Goal: Information Seeking & Learning: Learn about a topic

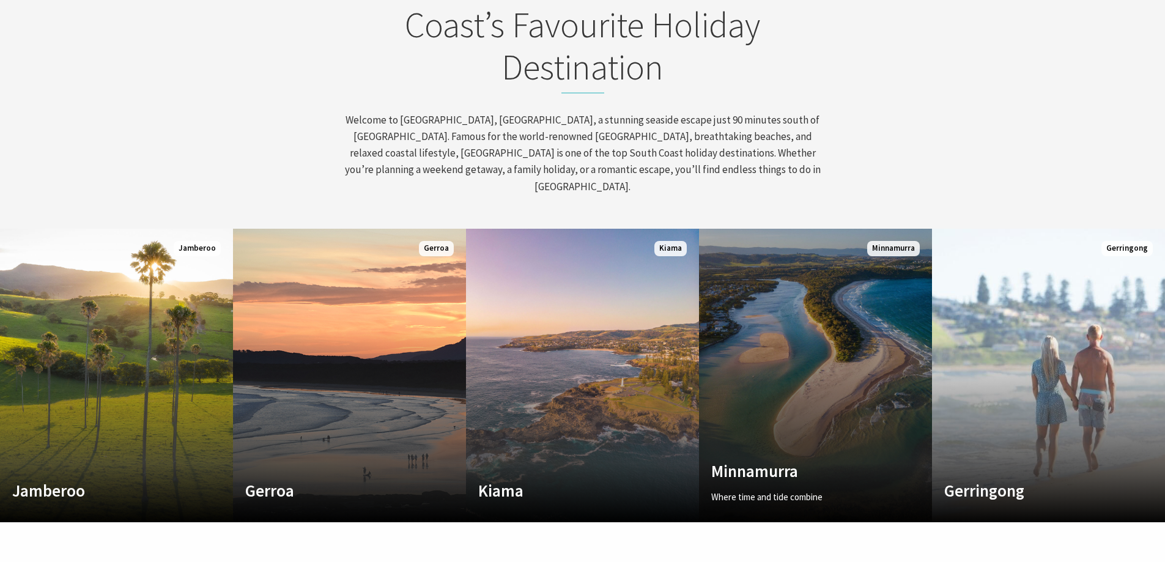
scroll to position [734, 0]
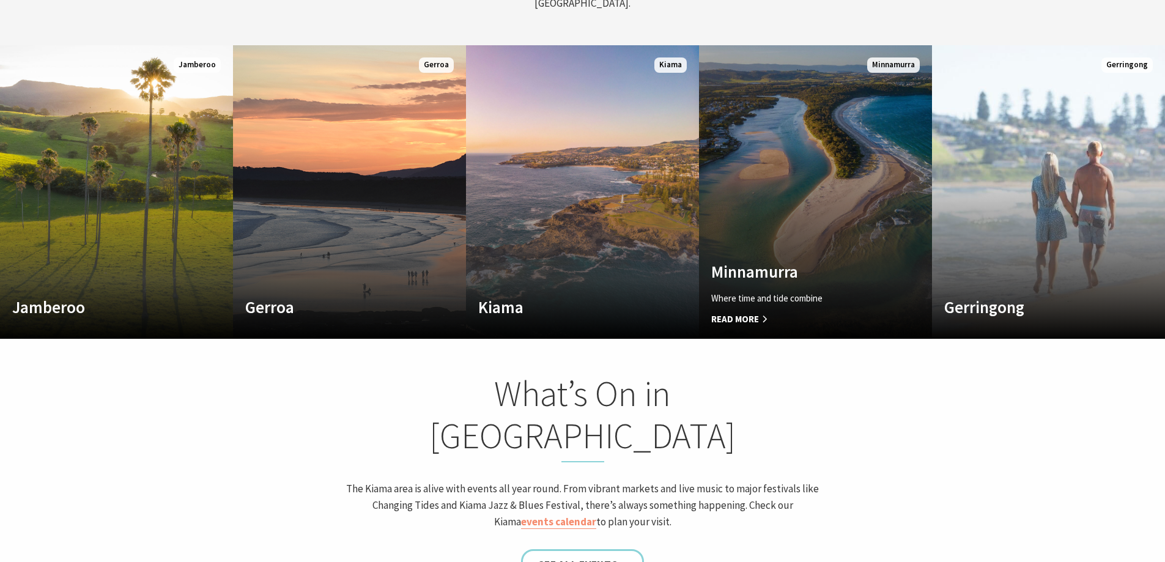
click at [772, 312] on span "Read More" at bounding box center [798, 319] width 174 height 15
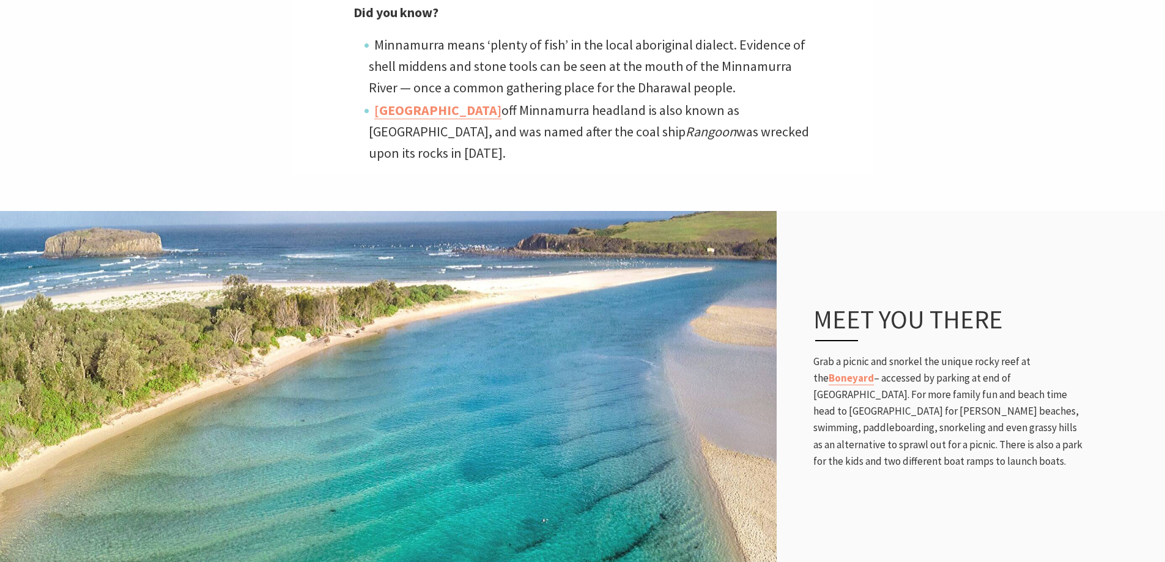
scroll to position [612, 0]
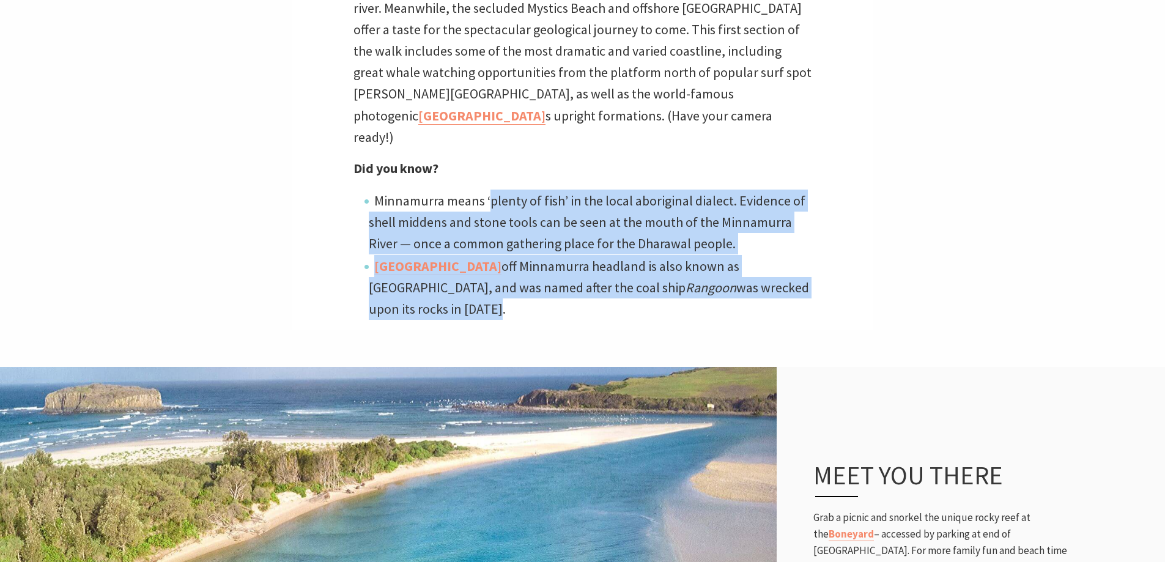
drag, startPoint x: 487, startPoint y: 155, endPoint x: 793, endPoint y: 247, distance: 318.7
click at [793, 247] on ul "Minnamurra means ‘plenty of fish’ in the local aboriginal dialect. Evidence of …" at bounding box center [583, 255] width 459 height 130
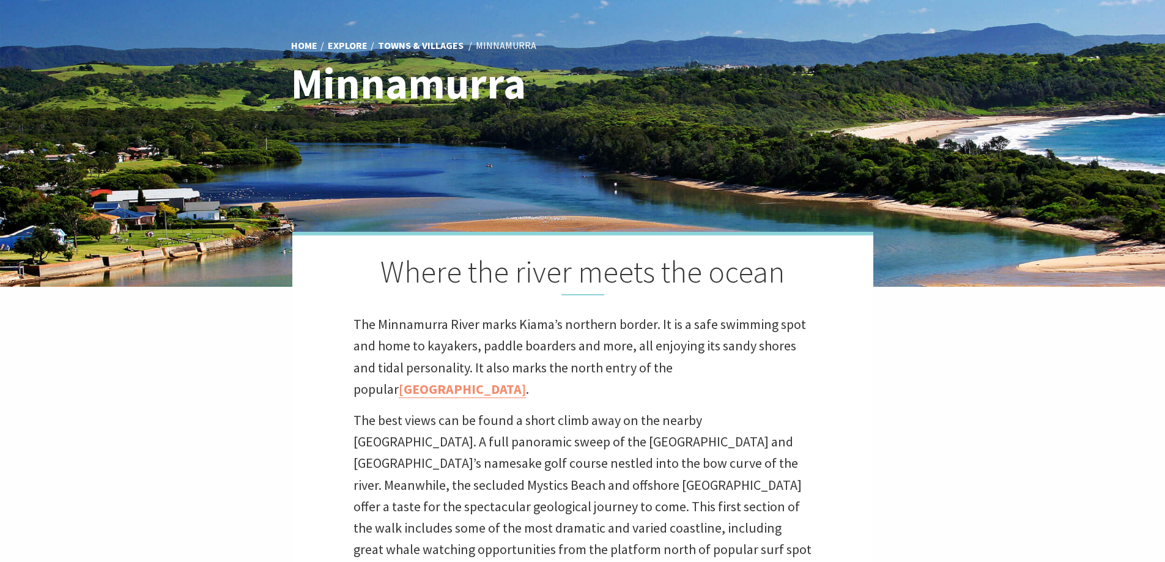
scroll to position [0, 0]
